Goal: Navigation & Orientation: Find specific page/section

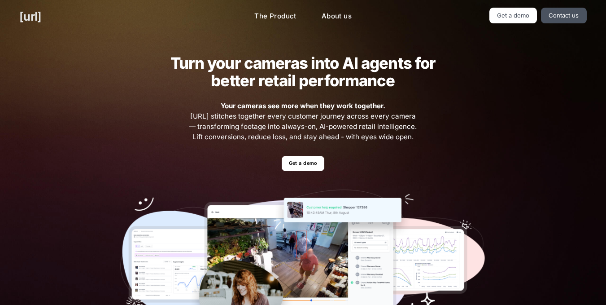
click at [41, 18] on link "[URL]" at bounding box center [30, 16] width 22 height 17
click at [259, 18] on link "The Product" at bounding box center [275, 16] width 57 height 17
